Goal: Transaction & Acquisition: Download file/media

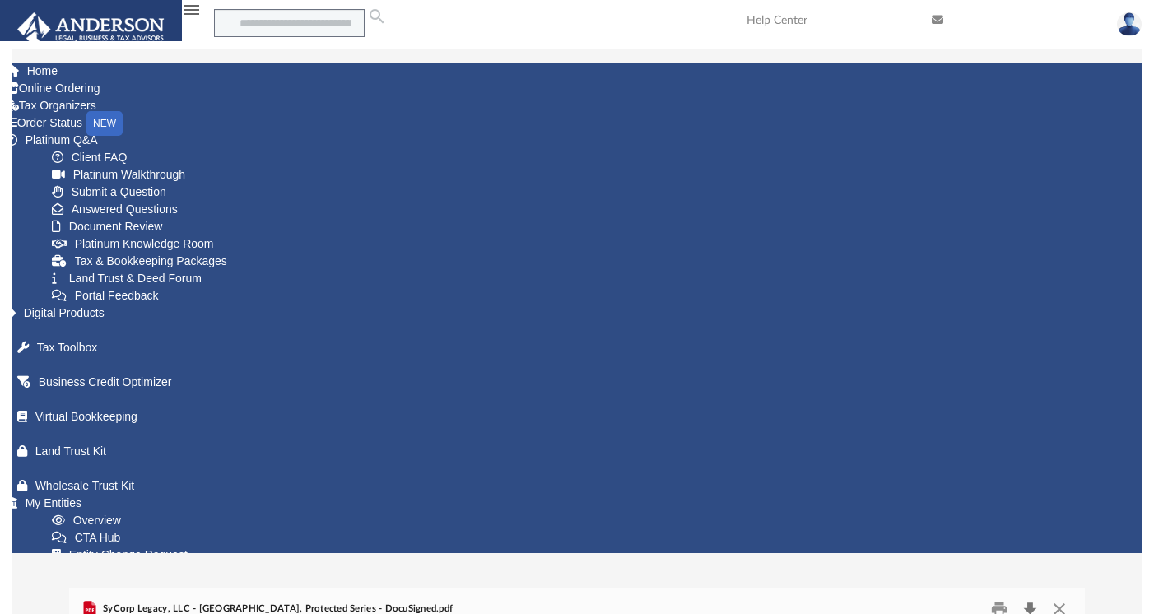
click at [1045, 596] on button "Download" at bounding box center [1030, 609] width 30 height 26
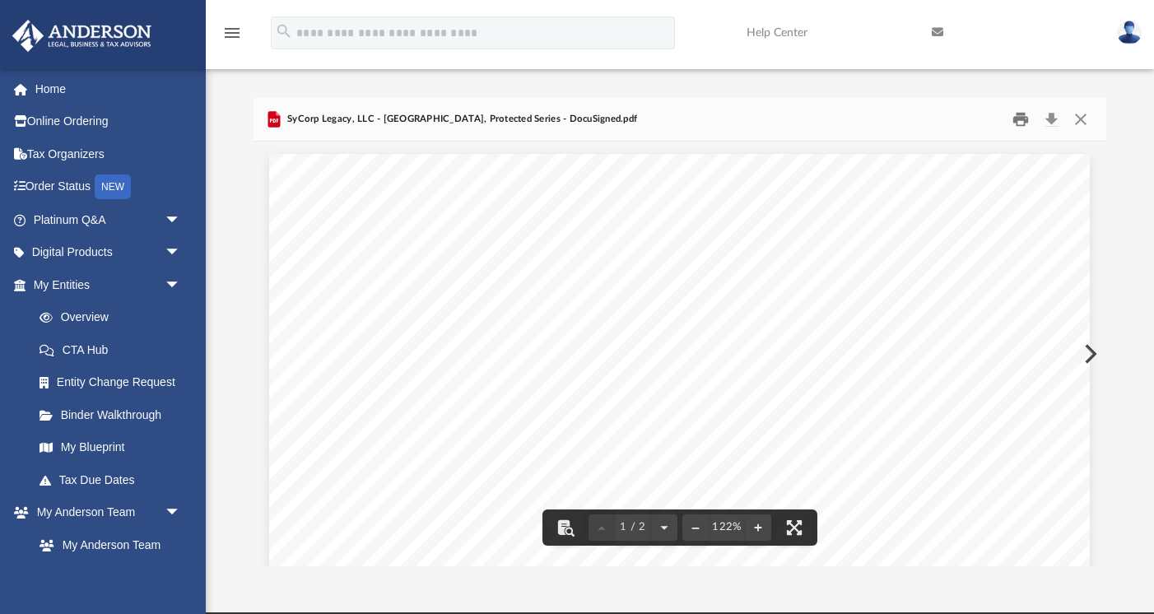
click at [1017, 118] on button "Print" at bounding box center [1020, 119] width 33 height 26
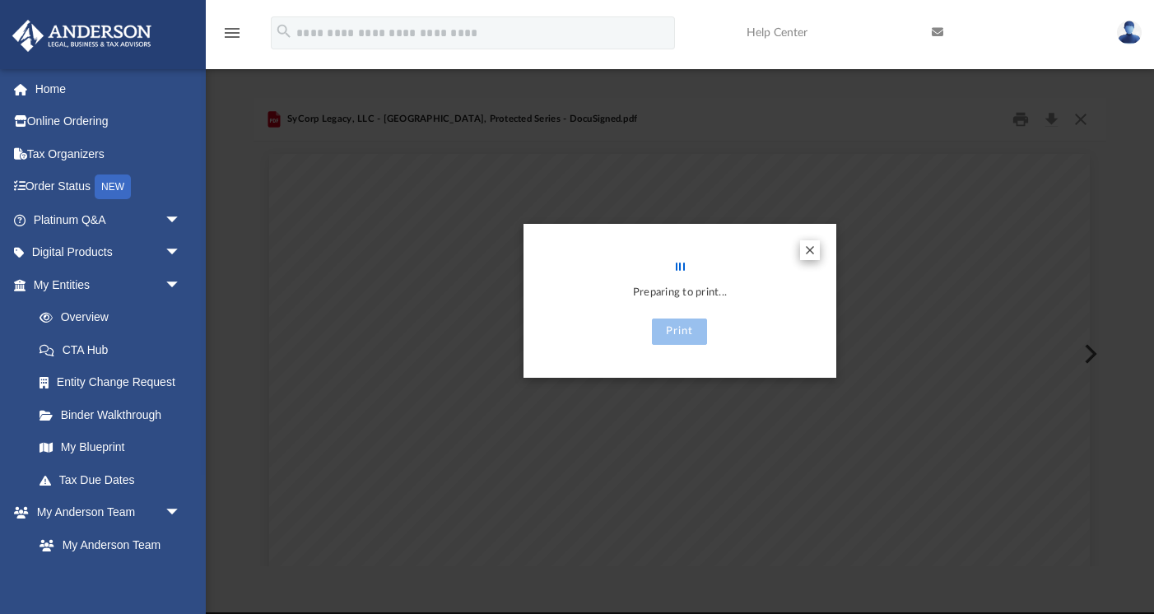
click at [812, 247] on button "Preview" at bounding box center [810, 250] width 20 height 20
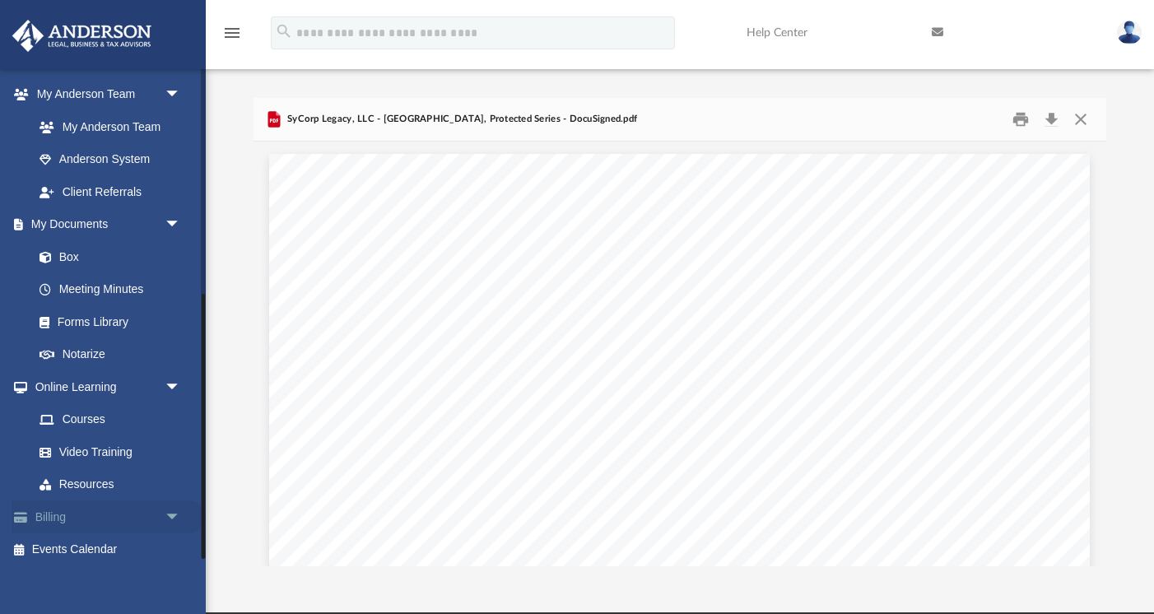
scroll to position [417, 0]
click at [81, 253] on link "Box" at bounding box center [114, 257] width 183 height 33
click at [67, 252] on link "Box" at bounding box center [114, 257] width 183 height 33
click at [91, 221] on link "My Documents arrow_drop_down" at bounding box center [109, 225] width 194 height 33
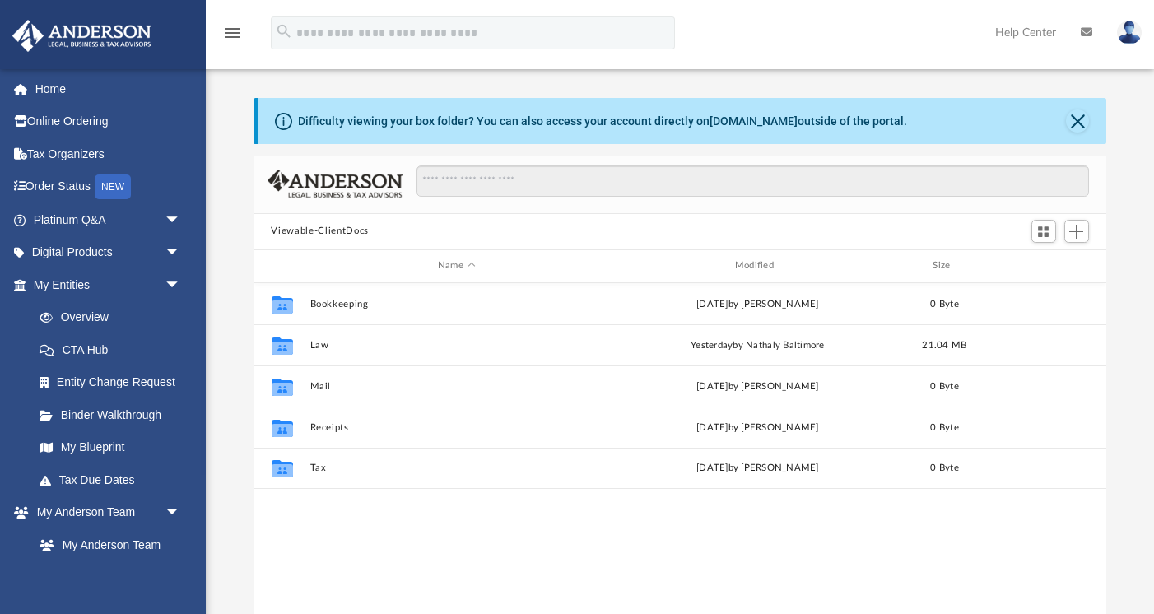
scroll to position [374, 853]
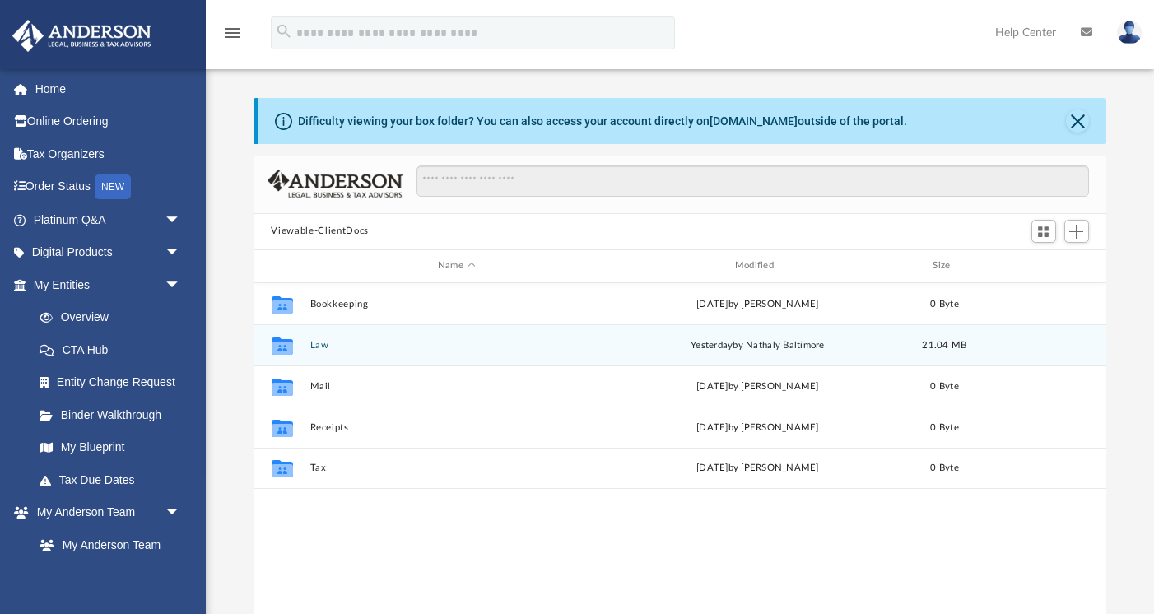
click at [277, 342] on icon "grid" at bounding box center [281, 347] width 21 height 13
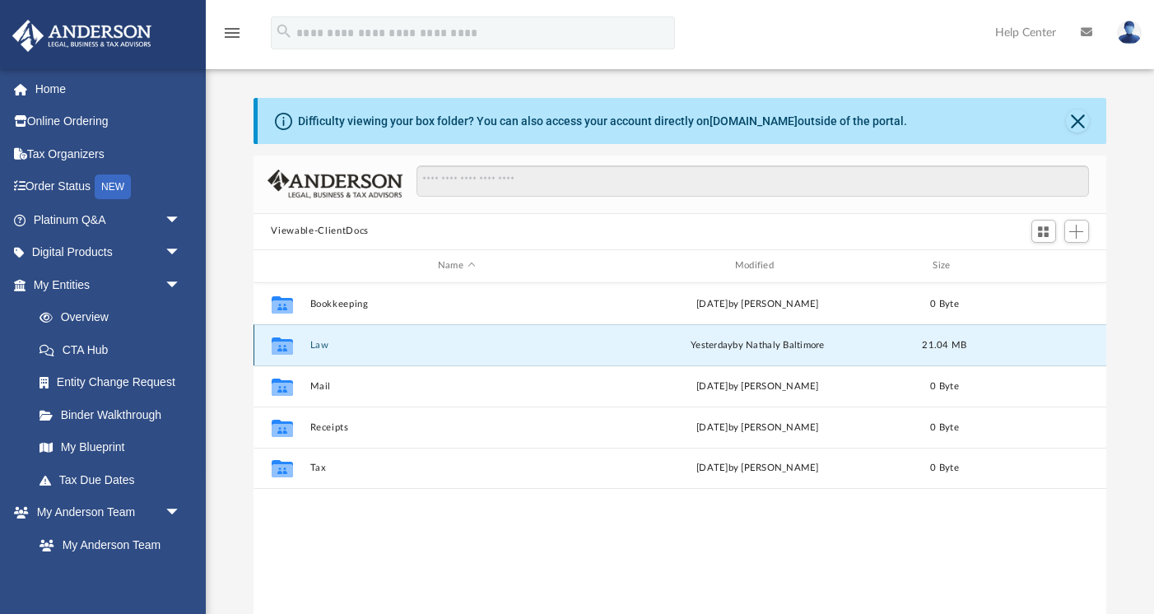
click at [277, 342] on icon "grid" at bounding box center [281, 347] width 21 height 13
click at [329, 342] on button "Law" at bounding box center [456, 345] width 294 height 11
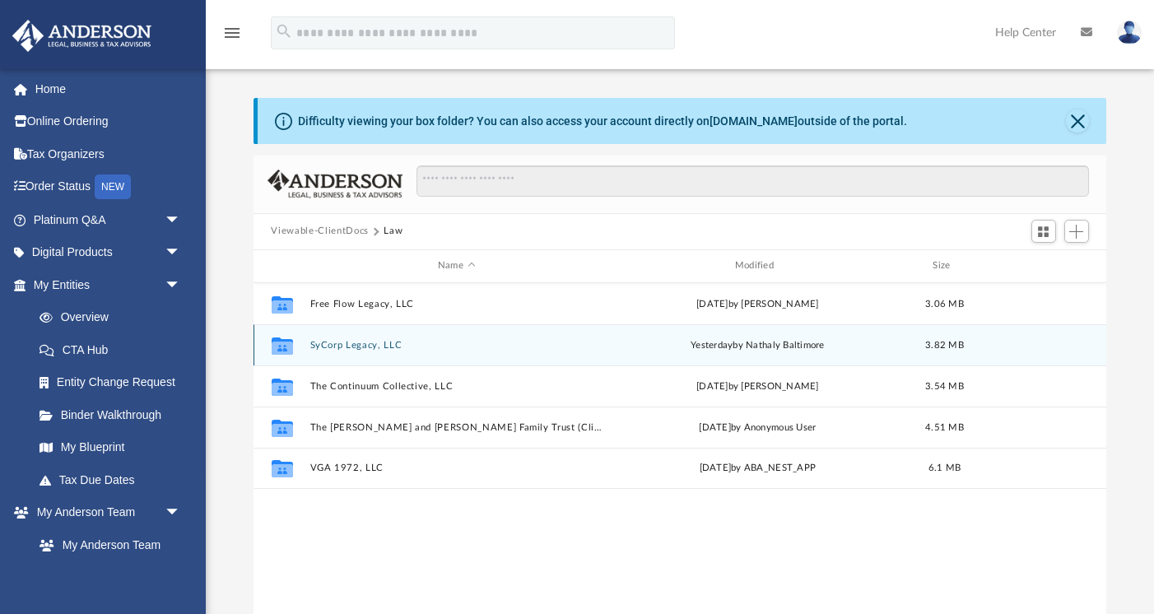
click at [329, 342] on button "SyCorp Legacy, LLC" at bounding box center [456, 345] width 294 height 11
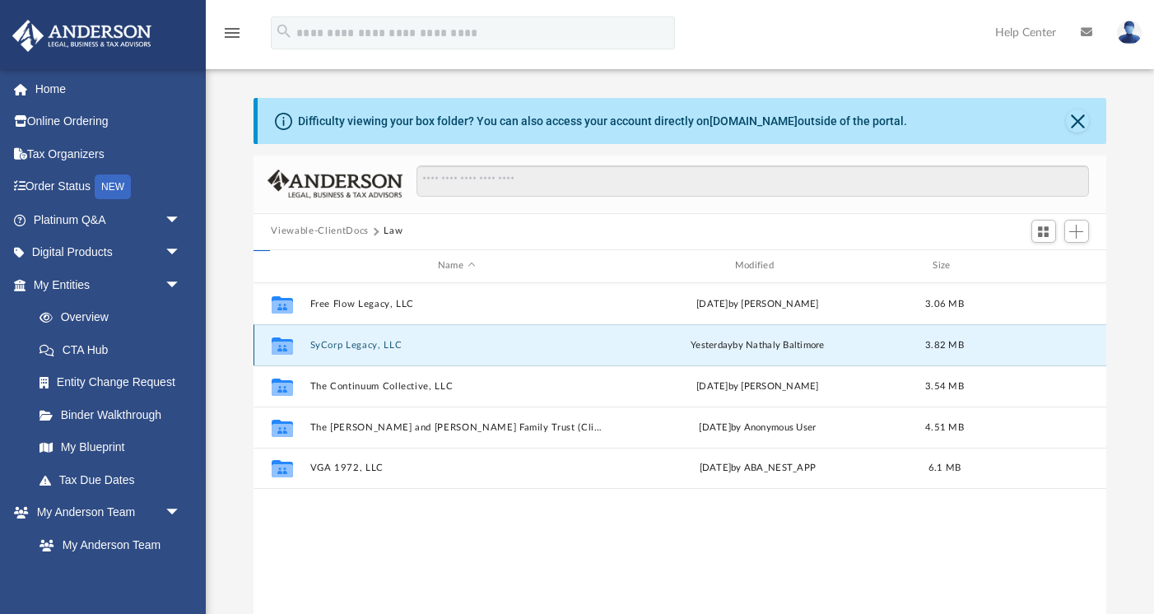
click at [329, 342] on button "SyCorp Legacy, LLC" at bounding box center [456, 345] width 294 height 11
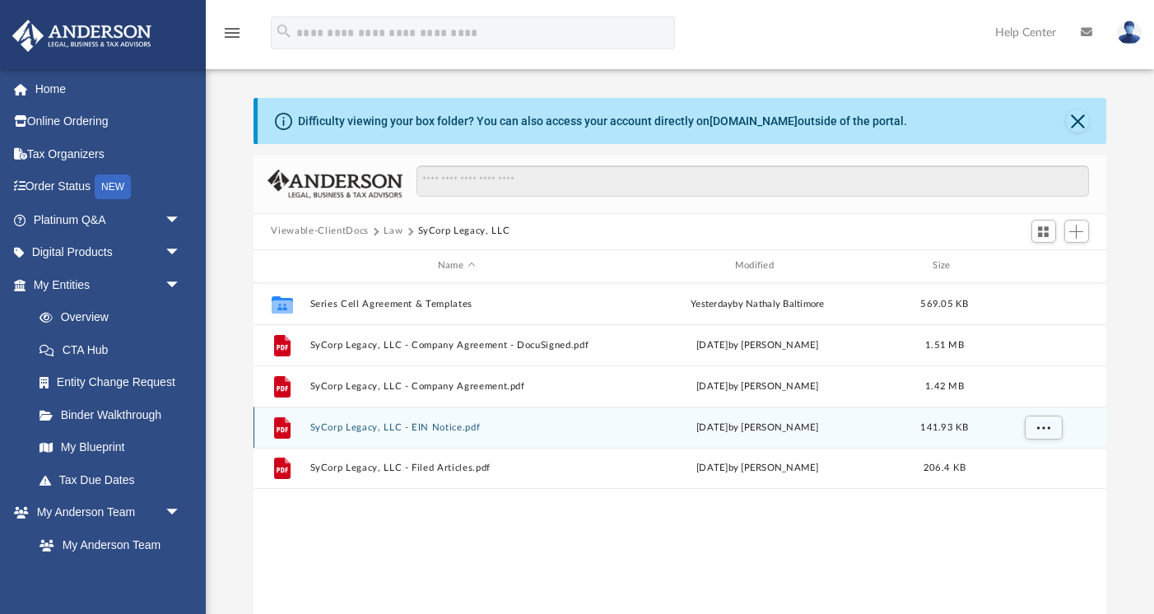
click at [344, 431] on button "SyCorp Legacy, LLC - EIN Notice.pdf" at bounding box center [456, 427] width 294 height 11
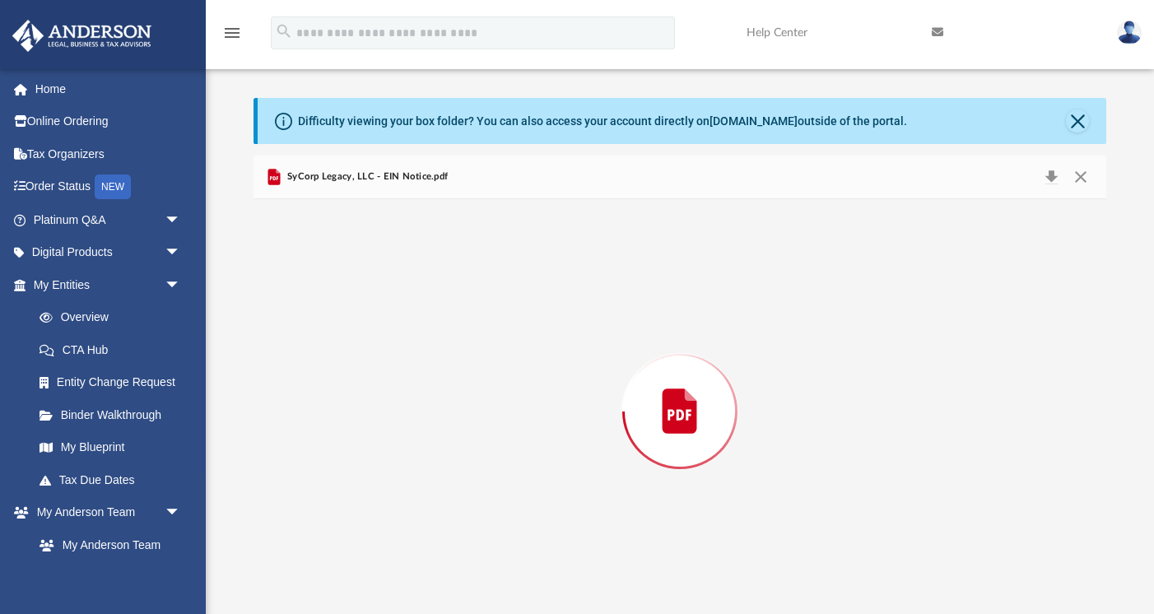
click at [344, 431] on div "Preview" at bounding box center [679, 411] width 853 height 425
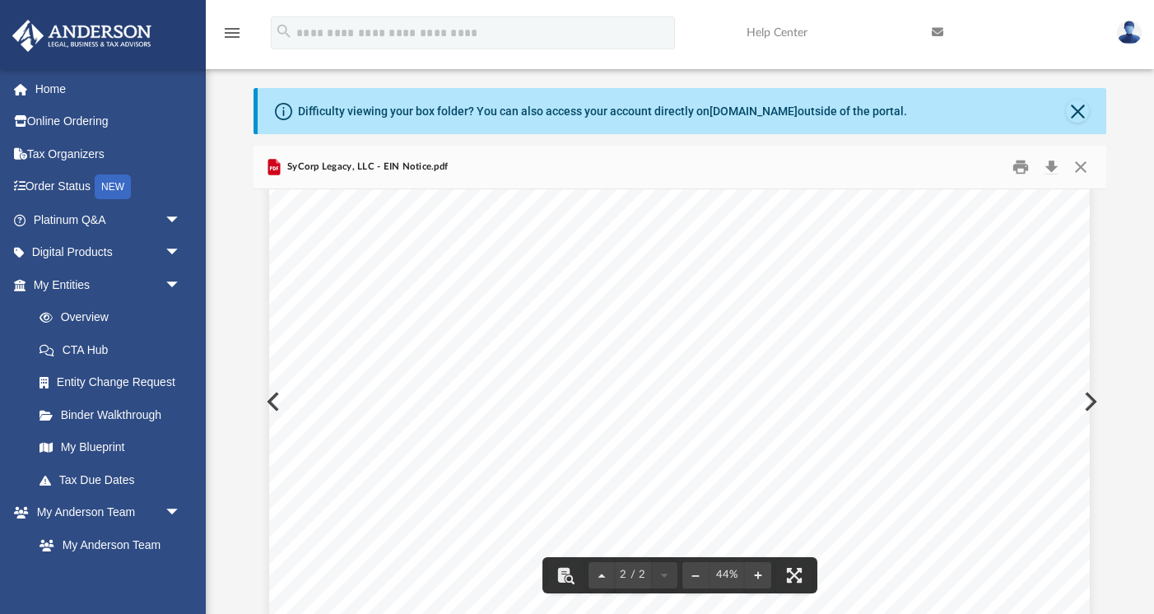
scroll to position [360, 0]
click at [1080, 165] on button "Close" at bounding box center [1081, 167] width 30 height 26
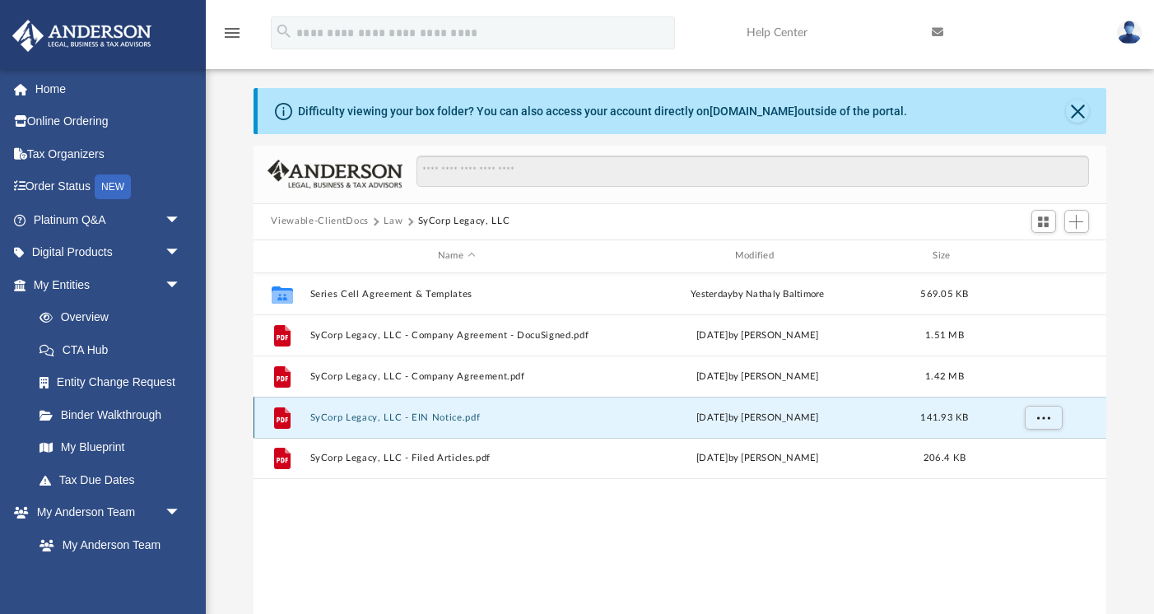
click at [585, 430] on div "File SyCorp Legacy, LLC - EIN Notice.pdf Fri Sep 19 2025 by Crayton Olivieri 14…" at bounding box center [679, 417] width 853 height 41
click at [588, 420] on button "SyCorp Legacy, LLC - EIN Notice.pdf" at bounding box center [456, 417] width 294 height 11
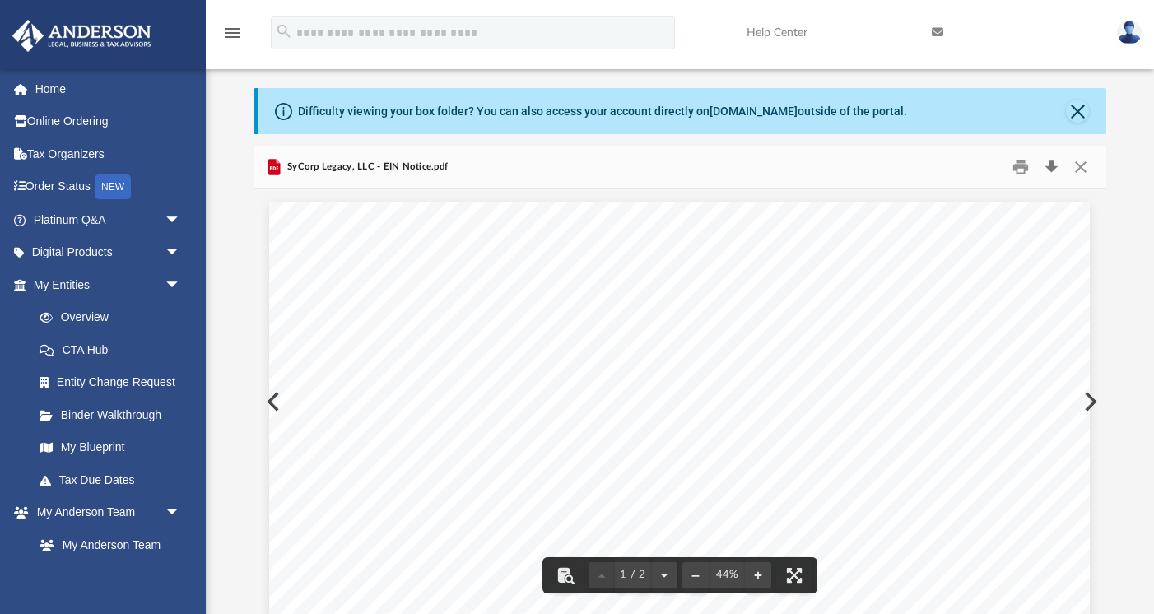
click at [1047, 167] on button "Download" at bounding box center [1052, 167] width 30 height 26
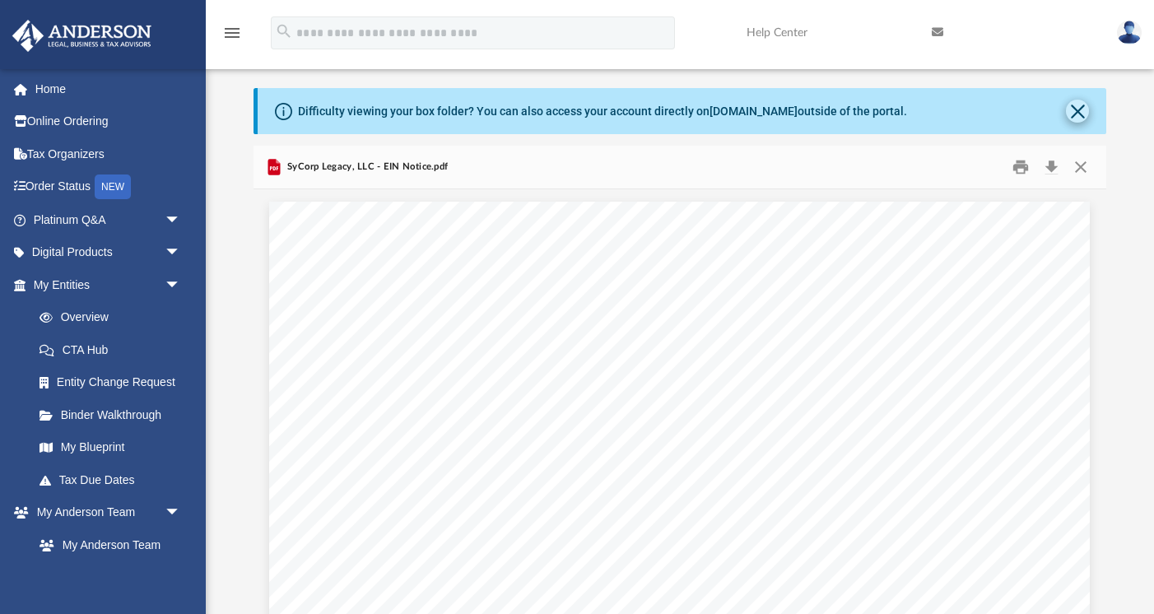
click at [1080, 111] on button "Close" at bounding box center [1077, 111] width 23 height 23
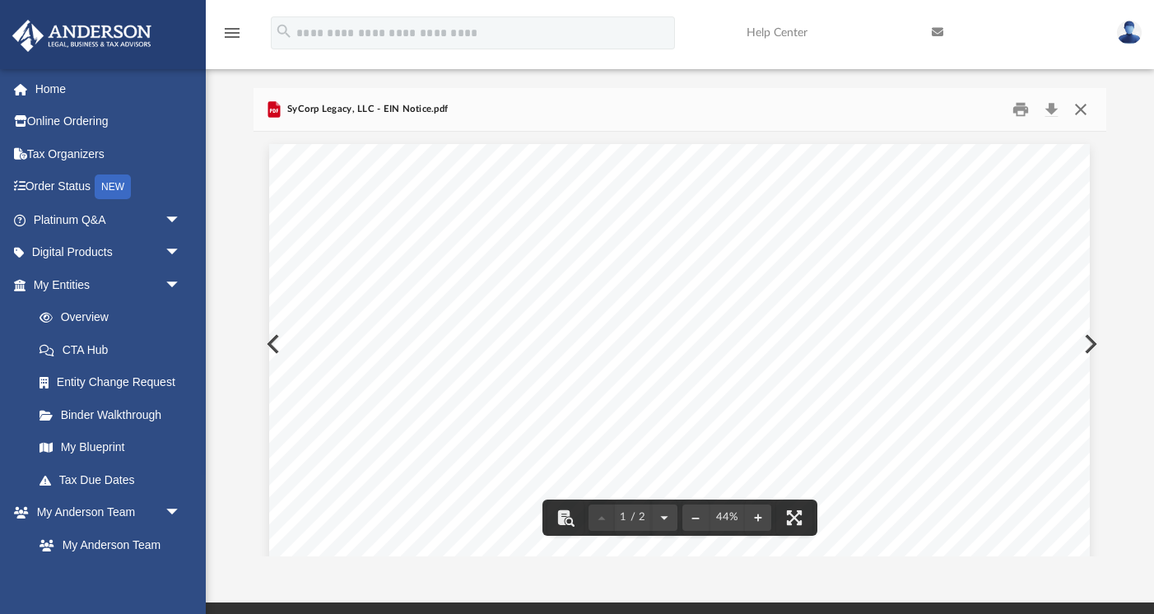
click at [1077, 116] on button "Close" at bounding box center [1081, 109] width 30 height 26
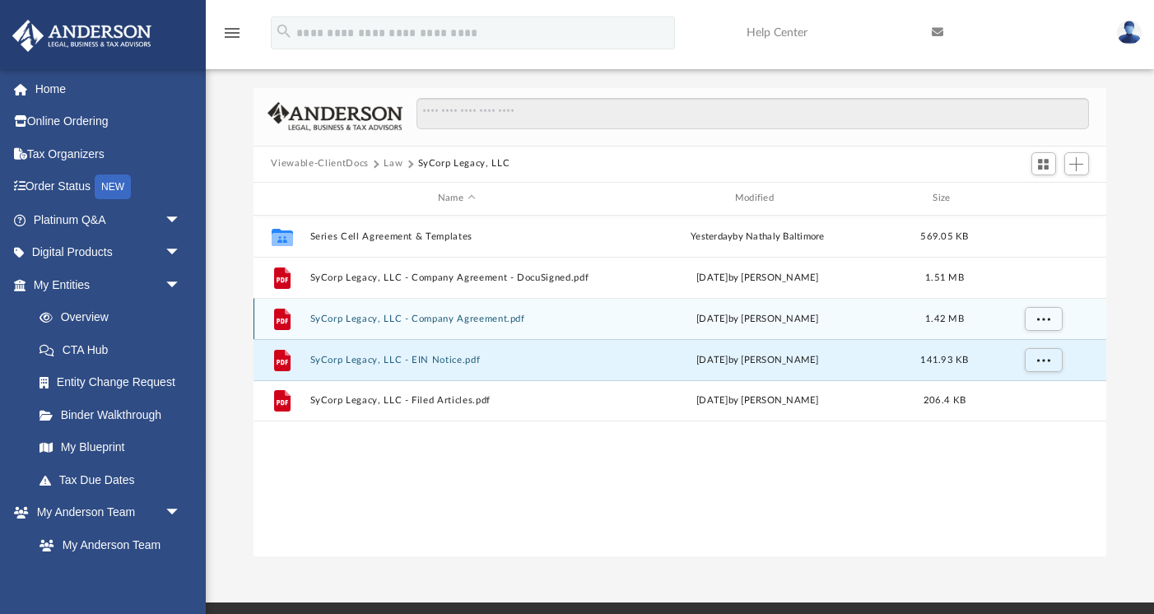
click at [530, 319] on button "SyCorp Legacy, LLC - Company Agreement.pdf" at bounding box center [456, 319] width 294 height 11
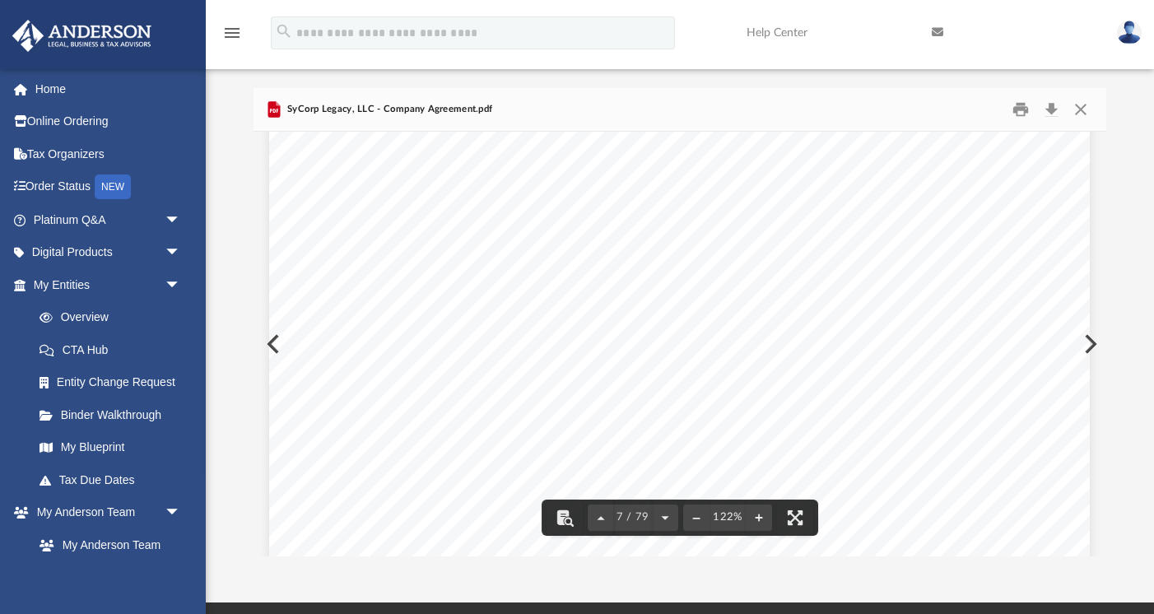
scroll to position [6893, 0]
click at [1048, 107] on button "Download" at bounding box center [1052, 109] width 30 height 26
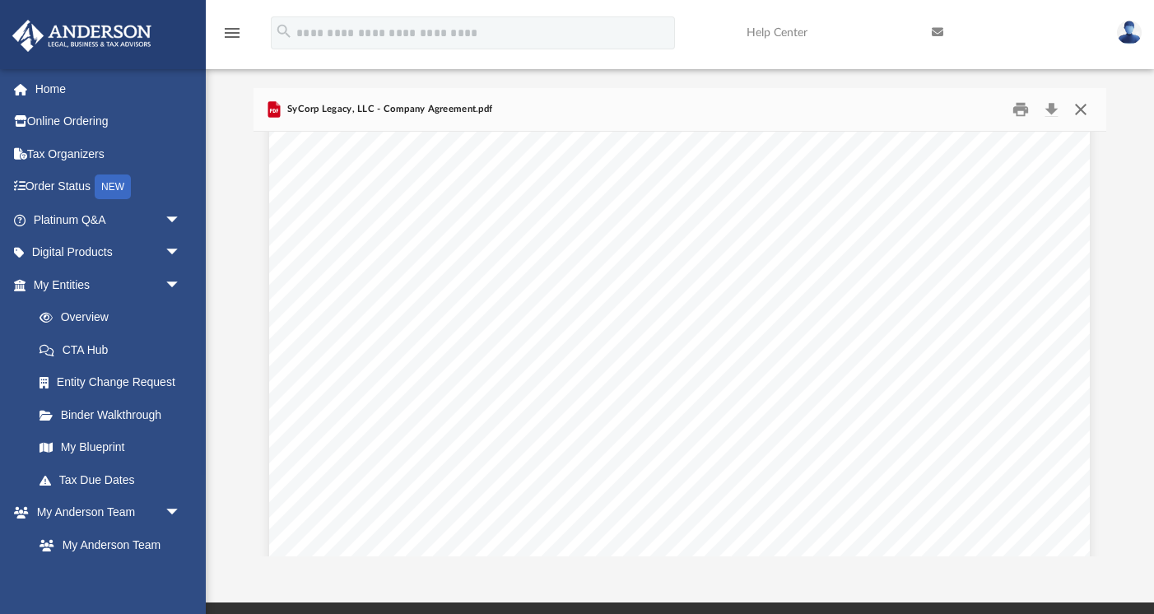
click at [1085, 104] on button "Close" at bounding box center [1081, 109] width 30 height 26
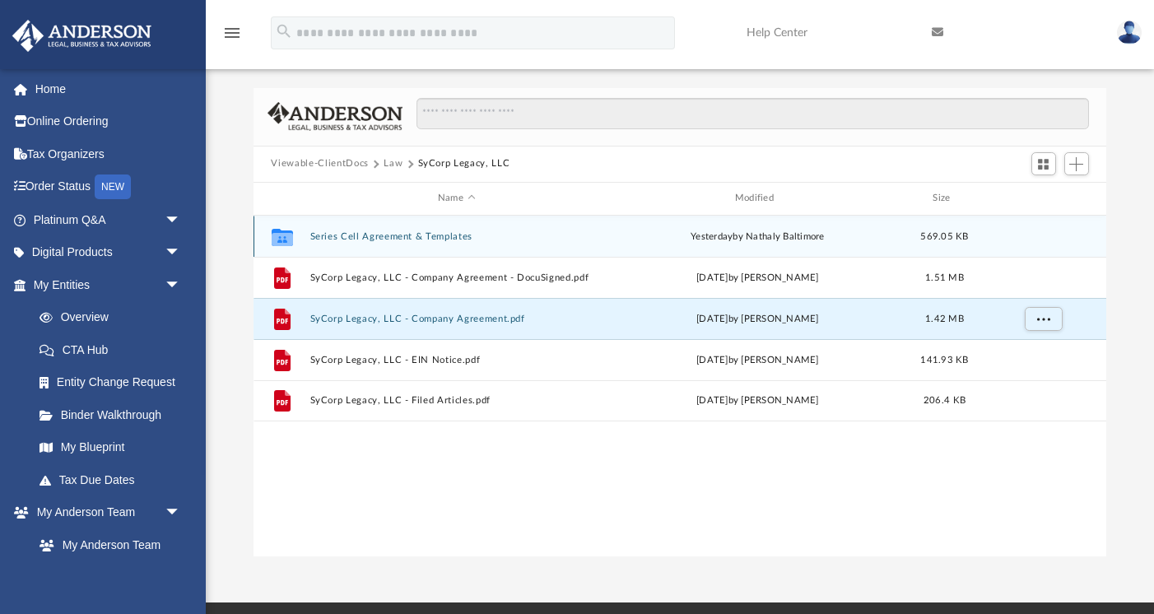
click at [448, 244] on div "Collaborated Folder Series Cell Agreement & Templates yesterday by Nathaly Balt…" at bounding box center [679, 236] width 853 height 41
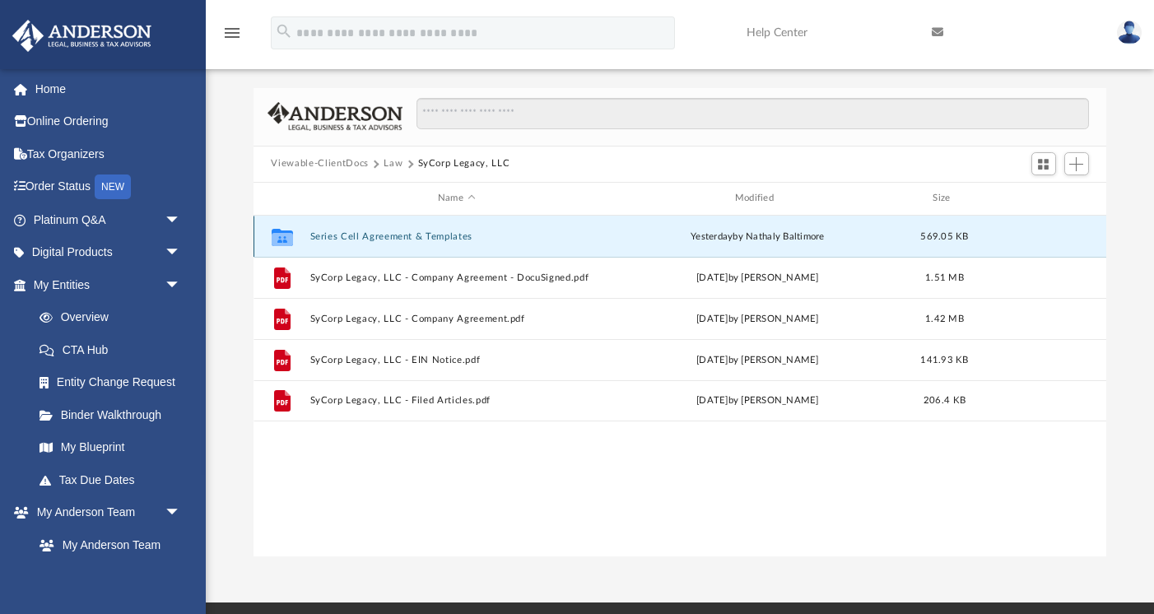
click at [448, 244] on div "Collaborated Folder Series Cell Agreement & Templates yesterday by Nathaly Balt…" at bounding box center [679, 236] width 853 height 41
click at [281, 232] on icon "grid" at bounding box center [281, 236] width 21 height 17
click at [279, 236] on icon "grid" at bounding box center [281, 236] width 21 height 17
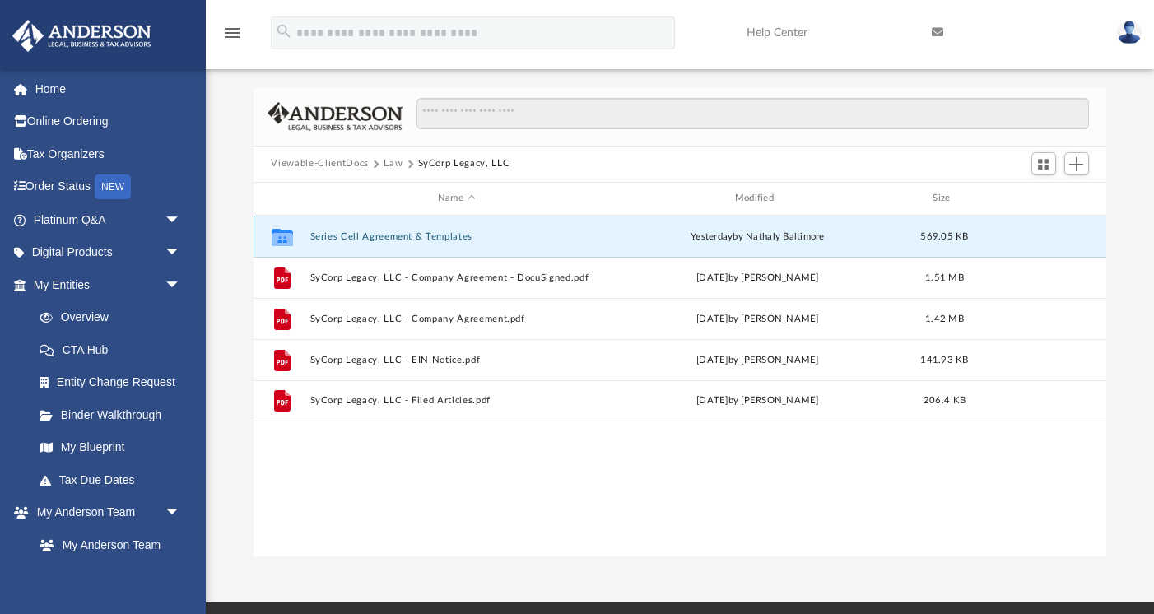
click at [328, 241] on button "Series Cell Agreement & Templates" at bounding box center [456, 236] width 294 height 11
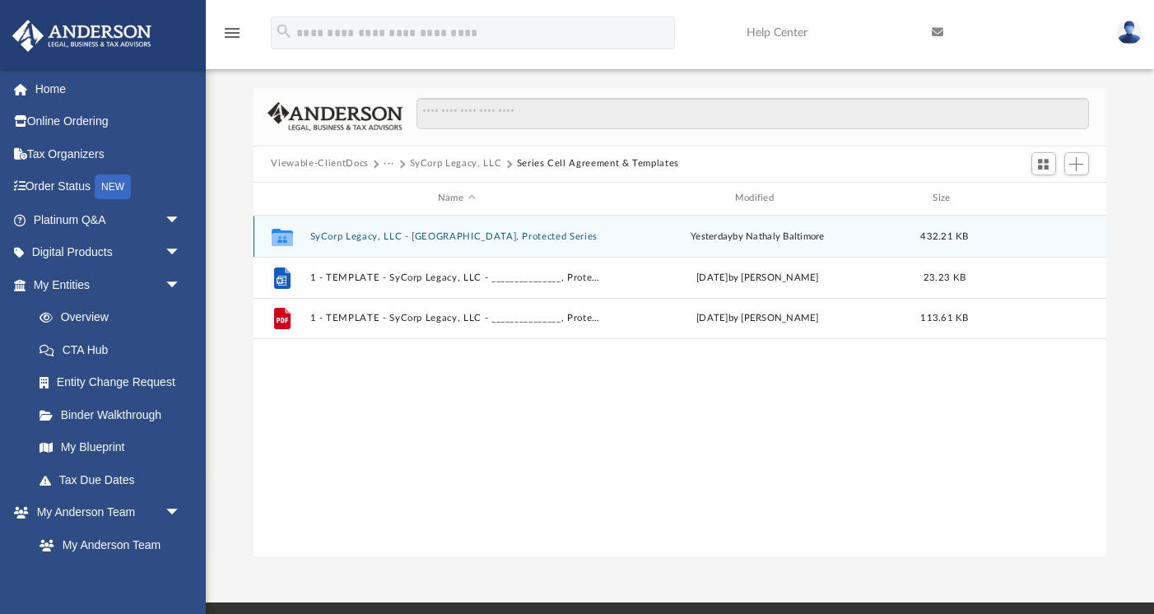
click at [390, 235] on button "SyCorp Legacy, LLC - [GEOGRAPHIC_DATA], Protected Series" at bounding box center [456, 236] width 294 height 11
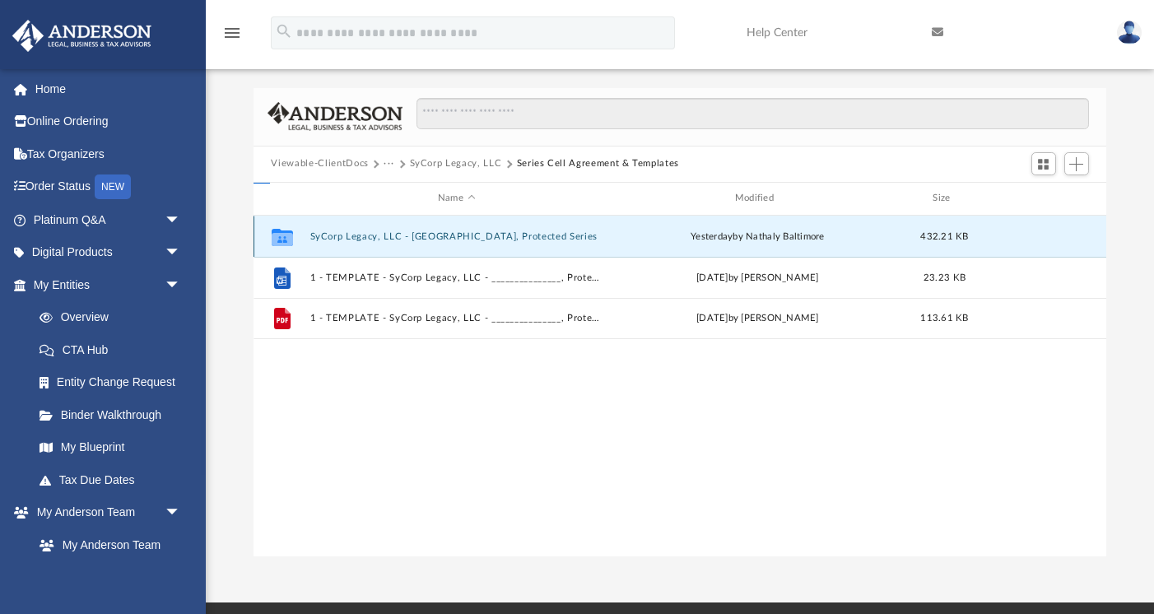
click at [390, 235] on button "SyCorp Legacy, LLC - [GEOGRAPHIC_DATA], Protected Series" at bounding box center [456, 236] width 294 height 11
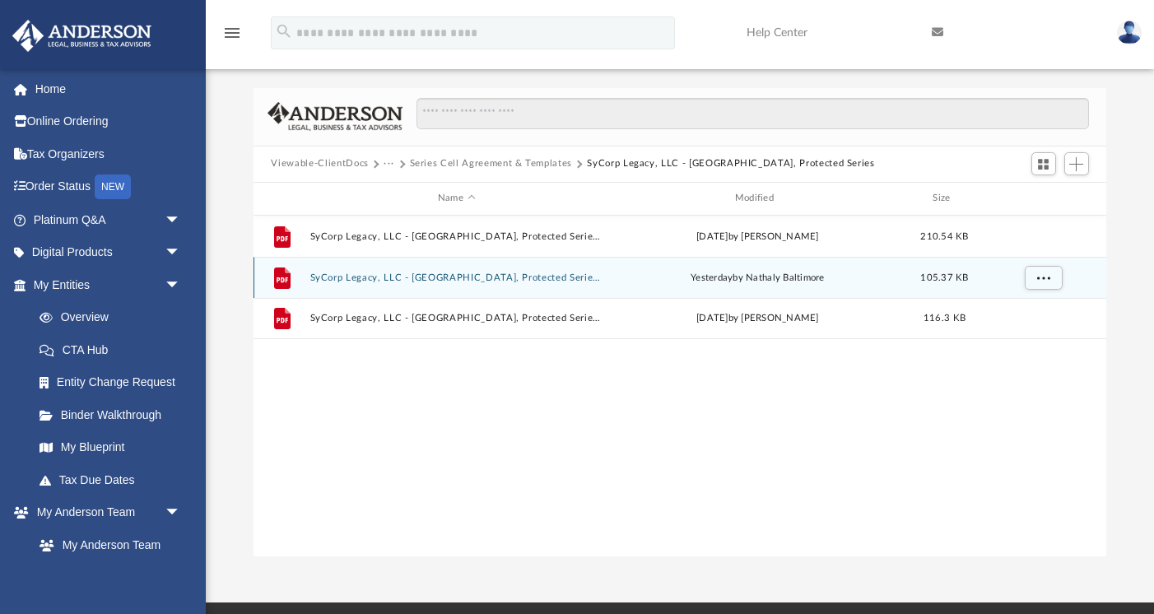
click at [391, 272] on button "SyCorp Legacy, LLC - Wellford, Protected Series - Filed Series Cell.pdf" at bounding box center [456, 277] width 294 height 11
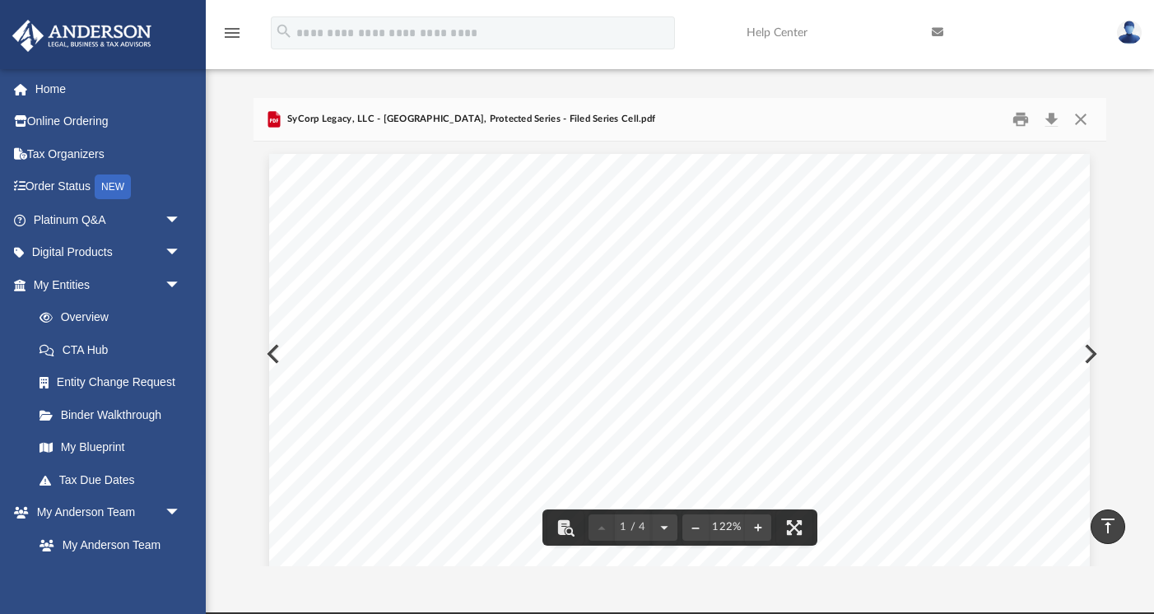
scroll to position [0, 0]
click at [1051, 120] on button "Download" at bounding box center [1052, 119] width 30 height 26
click at [1082, 122] on button "Close" at bounding box center [1081, 119] width 30 height 26
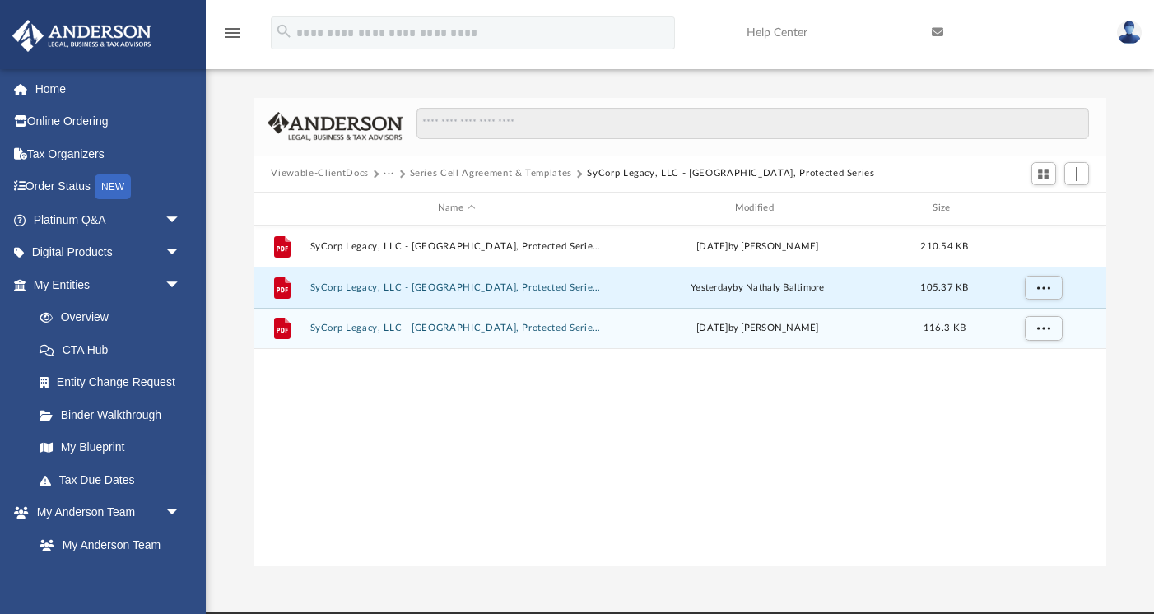
click at [530, 328] on button "SyCorp Legacy, LLC - [GEOGRAPHIC_DATA], Protected Series.pdf" at bounding box center [456, 328] width 294 height 11
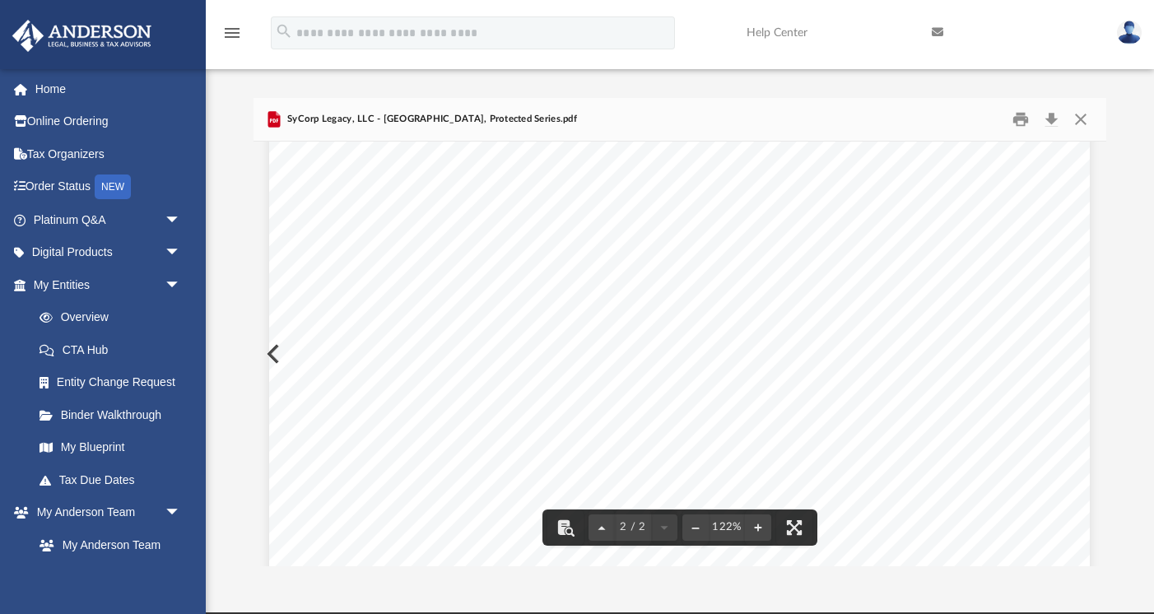
scroll to position [1344, 0]
click at [1080, 108] on button "Close" at bounding box center [1081, 119] width 30 height 26
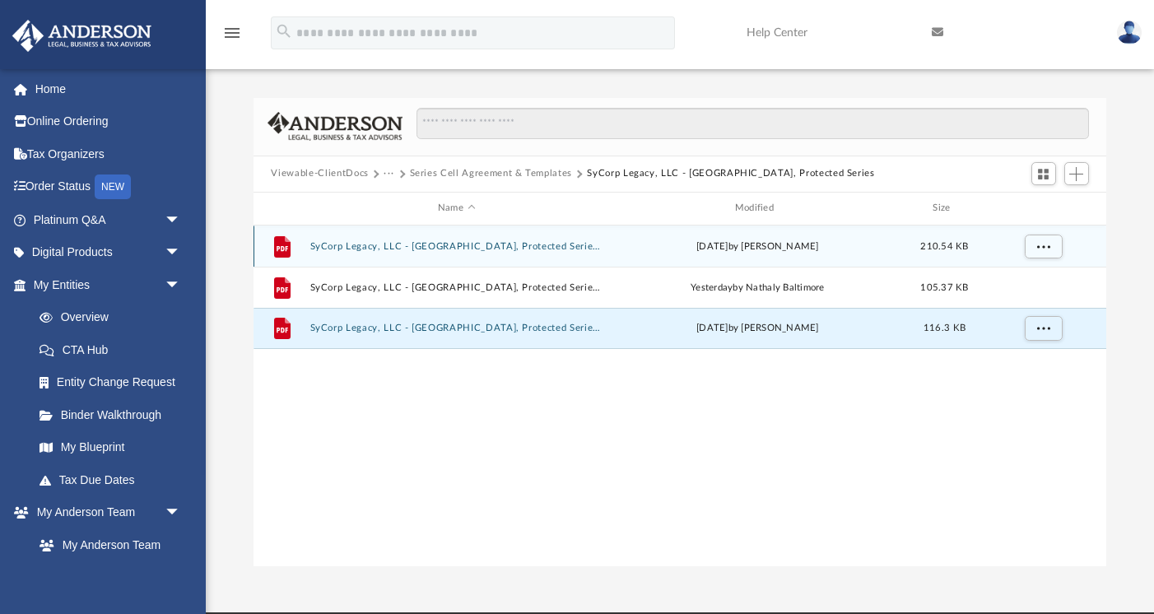
click at [560, 251] on button "SyCorp Legacy, LLC - [GEOGRAPHIC_DATA], Protected Series - DocuSigned.pdf" at bounding box center [456, 246] width 294 height 11
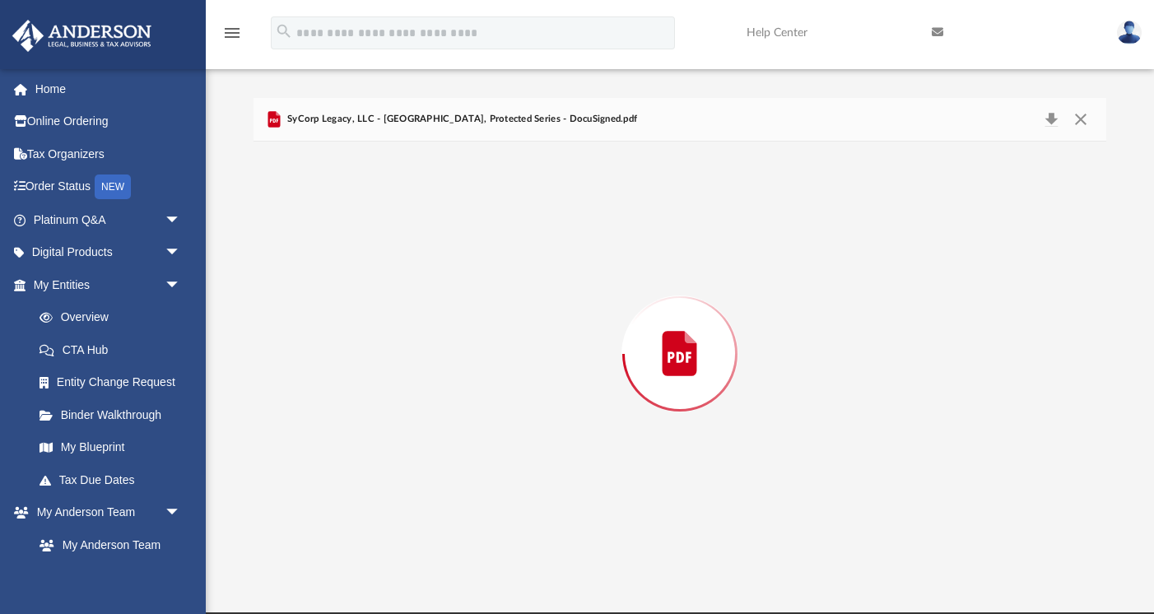
click at [560, 251] on div "Preview" at bounding box center [679, 354] width 853 height 425
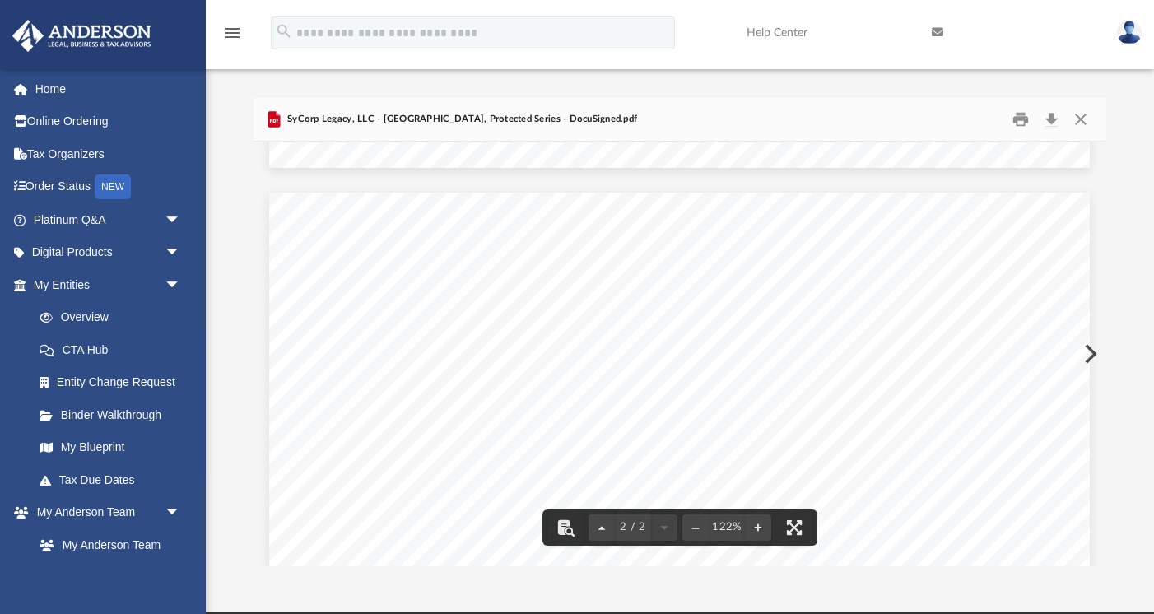
scroll to position [477, 0]
click at [1053, 123] on button "Download" at bounding box center [1052, 119] width 30 height 26
